Goal: Task Accomplishment & Management: Manage account settings

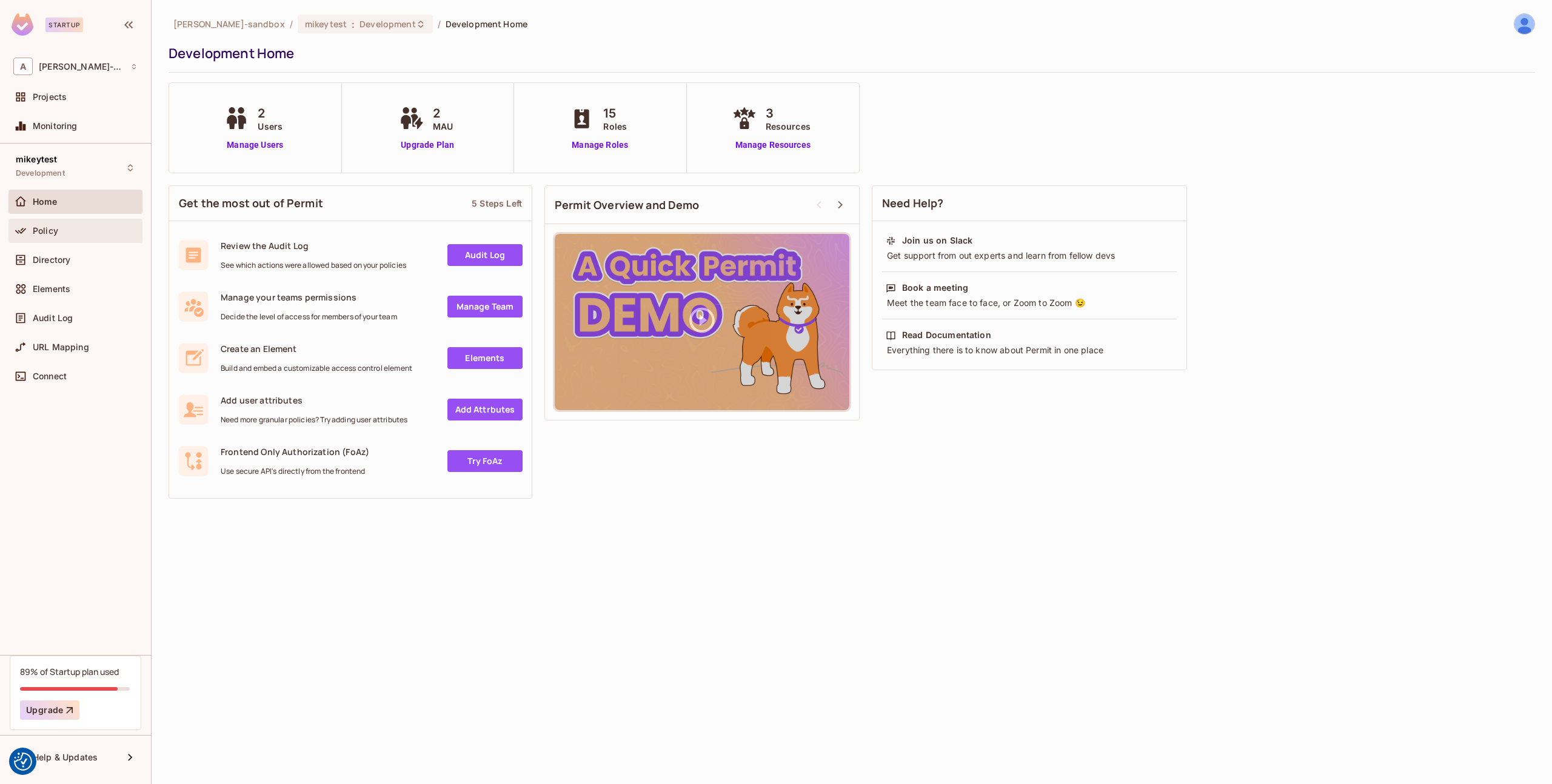
click at [42, 235] on span "Policy" at bounding box center [45, 230] width 26 height 9
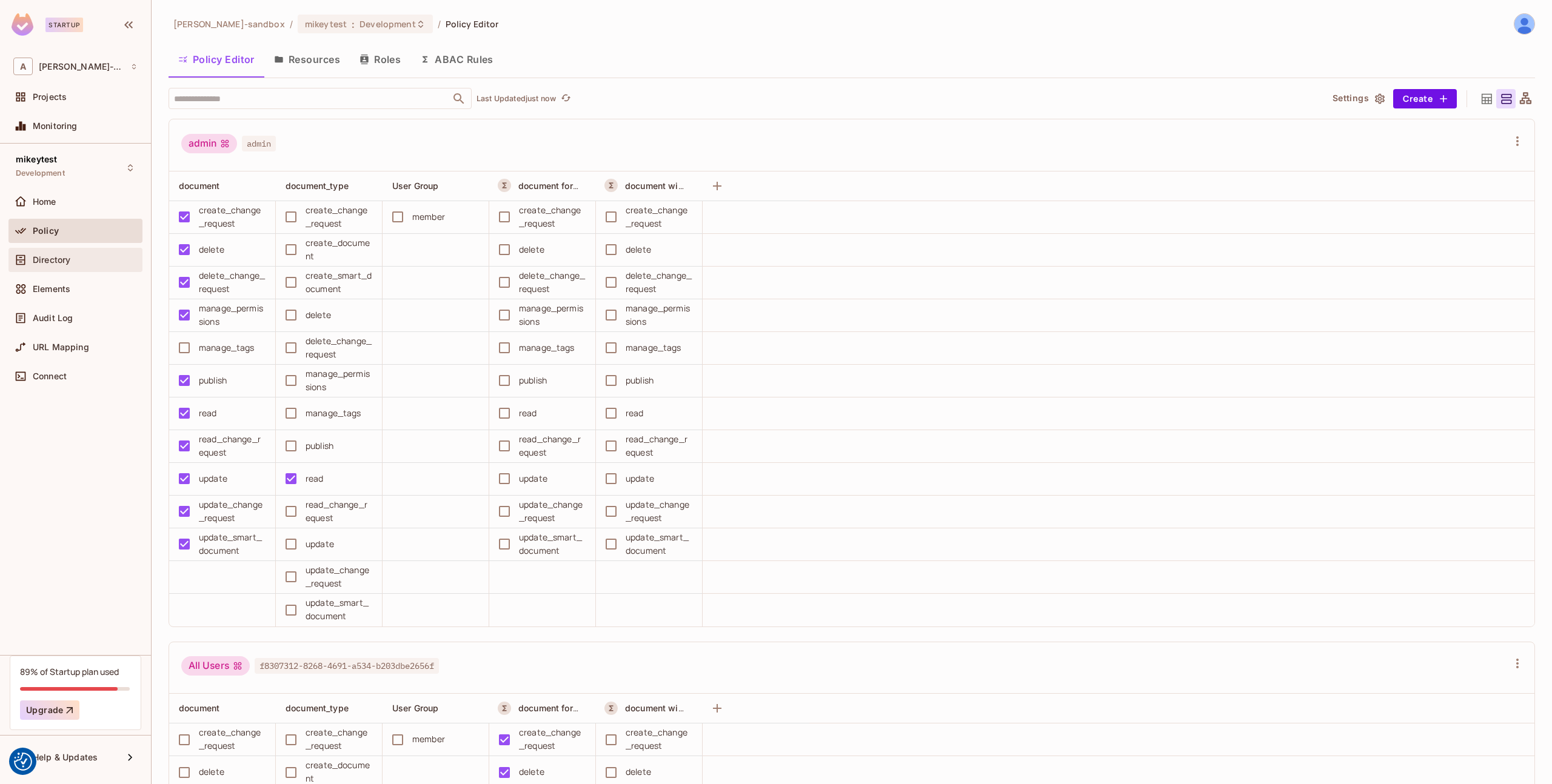
click at [91, 257] on div "Directory" at bounding box center [85, 259] width 105 height 9
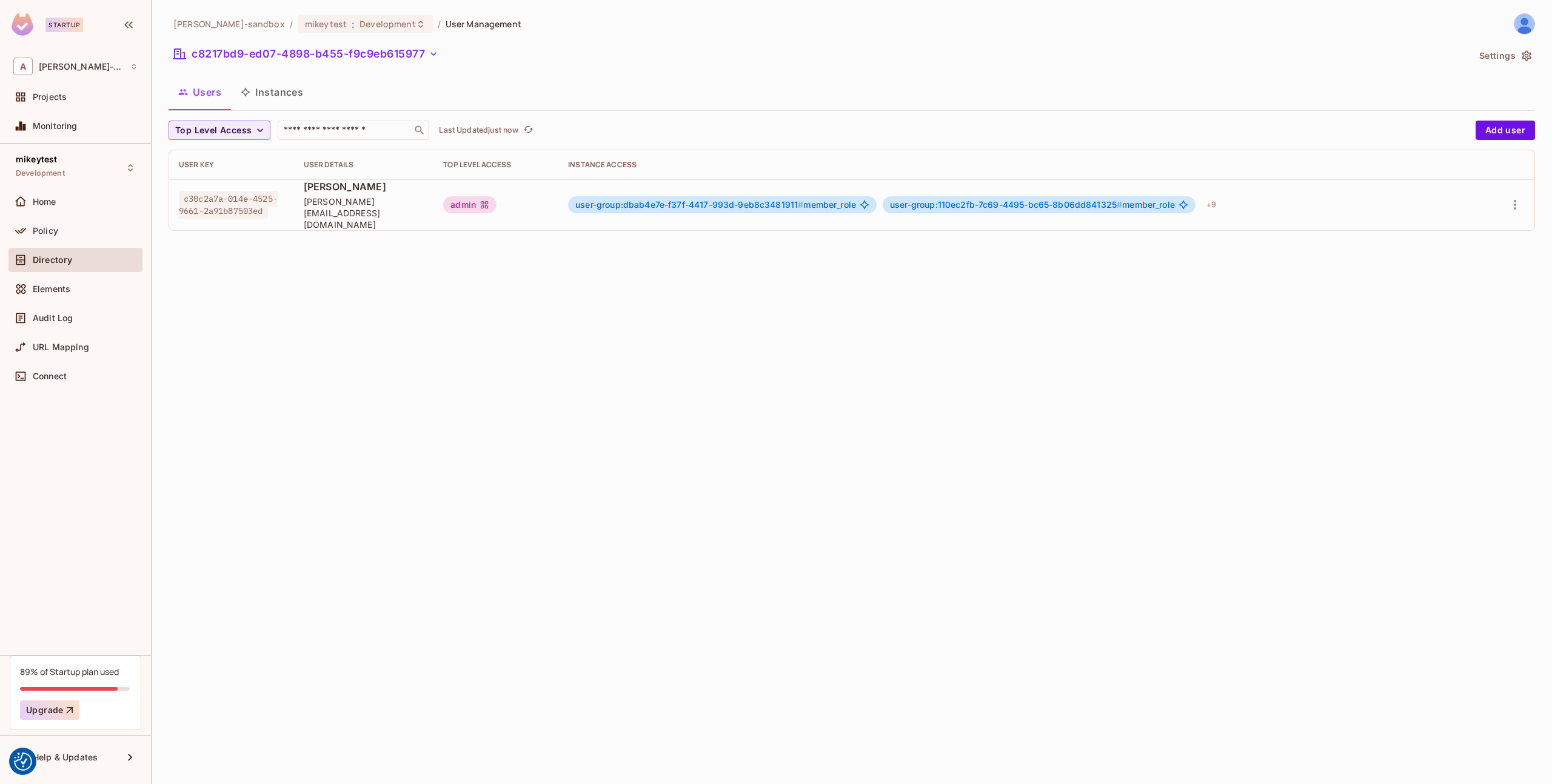
click at [1510, 59] on button "Settings" at bounding box center [1504, 55] width 61 height 20
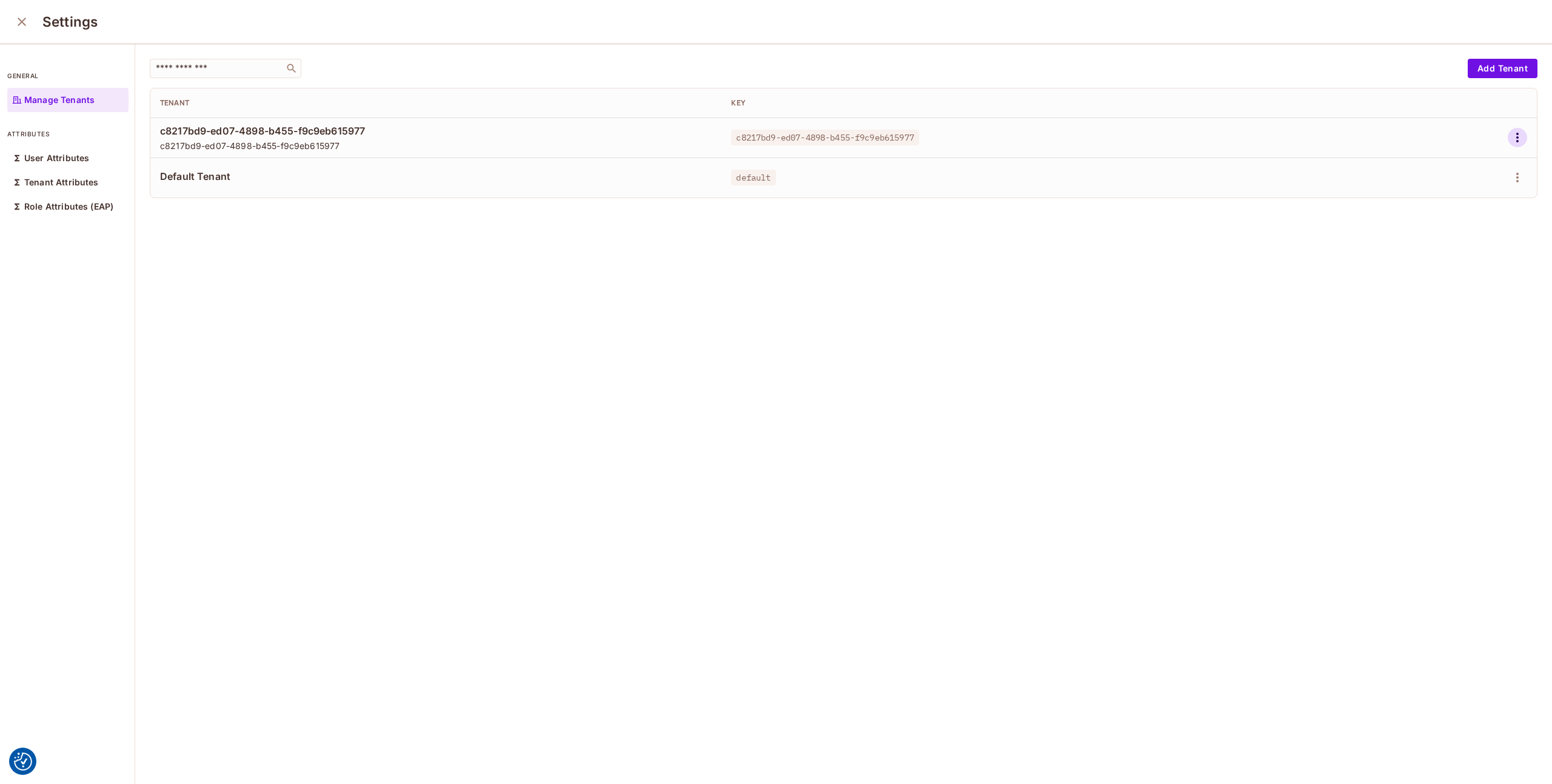
click at [1521, 138] on icon "button" at bounding box center [1517, 138] width 15 height 15
click at [1462, 192] on div "Edit Attributes" at bounding box center [1475, 192] width 60 height 12
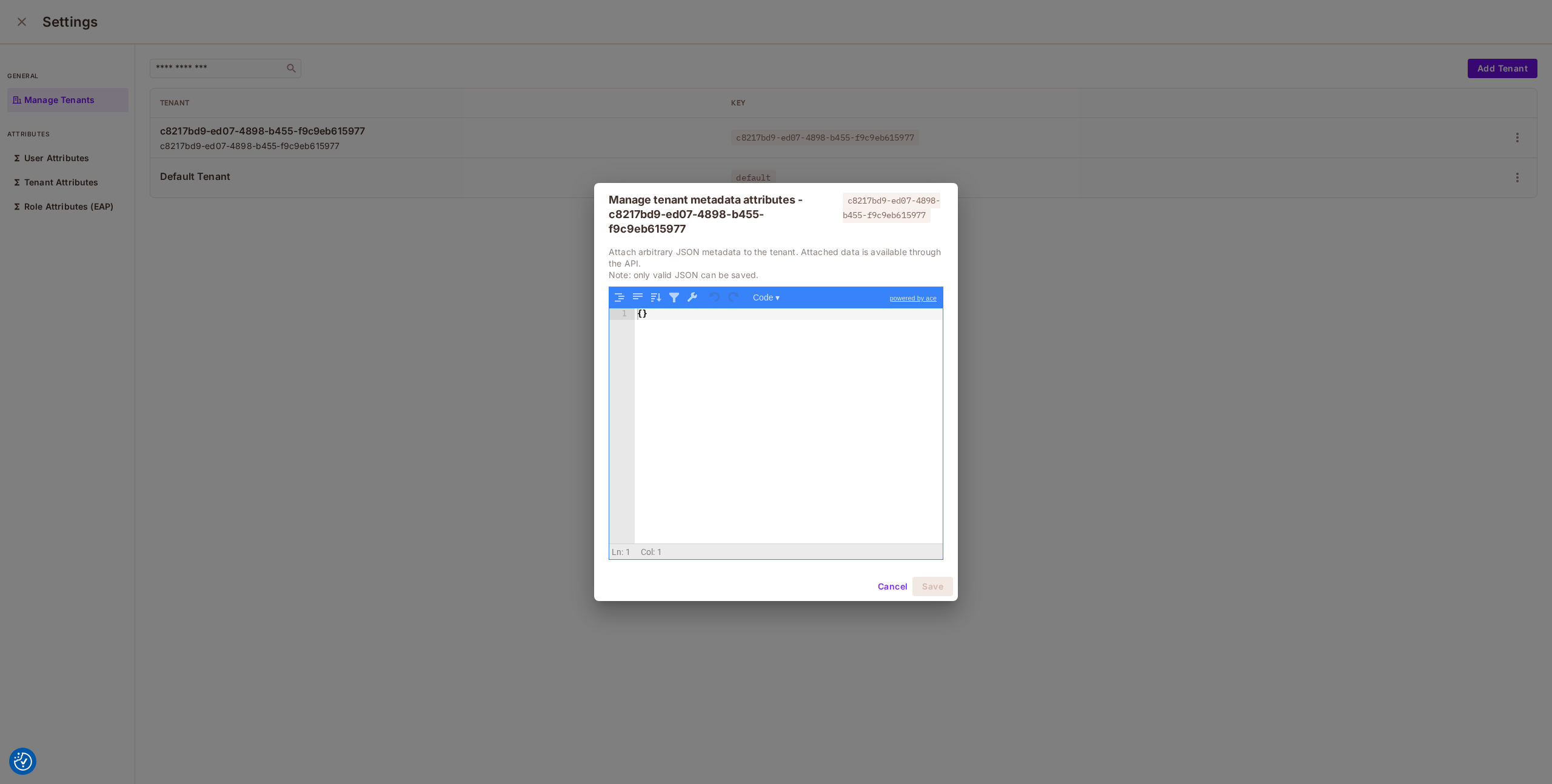
click at [890, 585] on button "Cancel" at bounding box center [892, 587] width 39 height 20
